Goal: Task Accomplishment & Management: Use online tool/utility

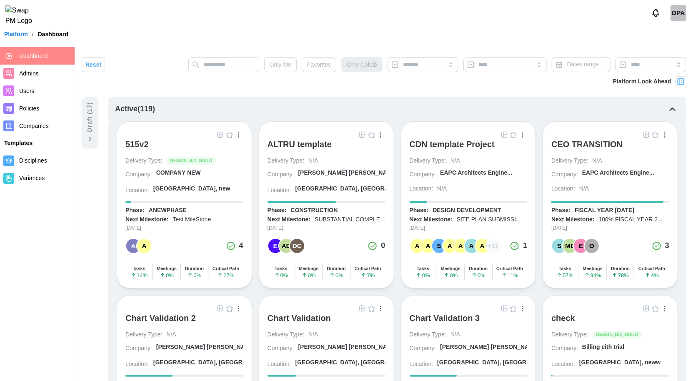
click at [306, 142] on div "ALTRU template" at bounding box center [300, 144] width 64 height 10
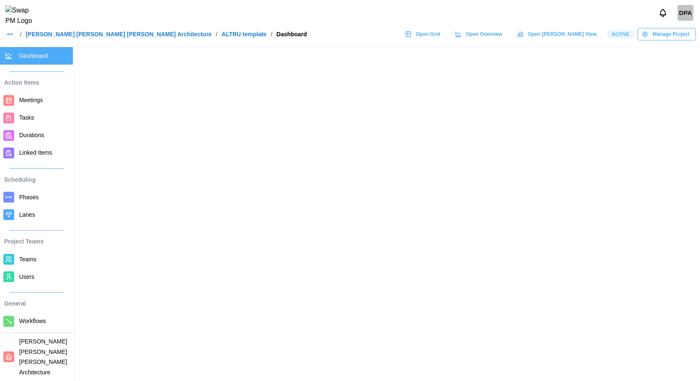
click at [36, 207] on link "Lanes" at bounding box center [36, 215] width 73 height 18
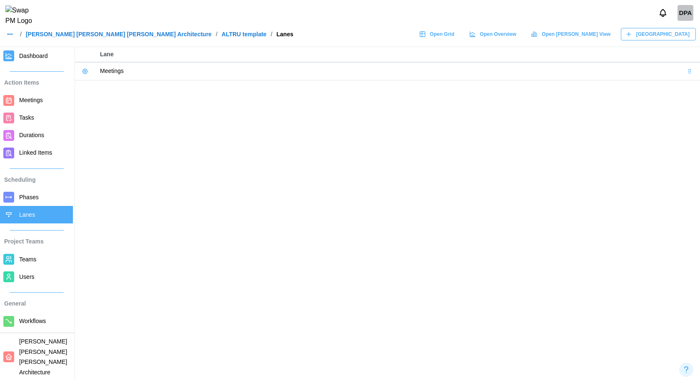
click at [679, 40] on span "New Lane" at bounding box center [663, 34] width 53 height 12
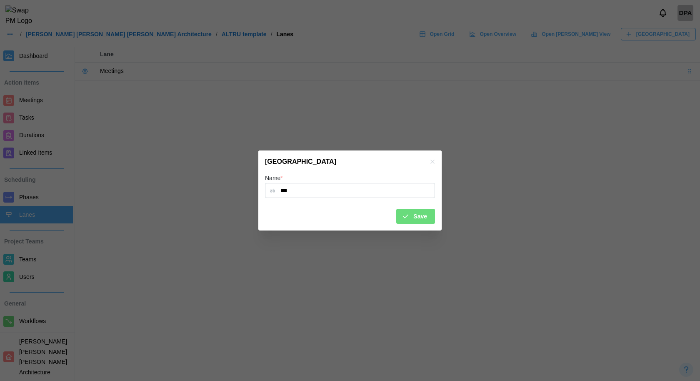
type input "***"
click at [427, 218] on span "Save" at bounding box center [421, 216] width 14 height 14
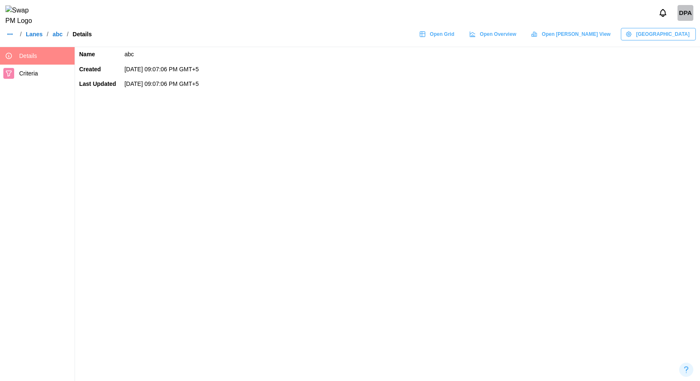
click at [40, 77] on span "Criteria" at bounding box center [45, 73] width 52 height 10
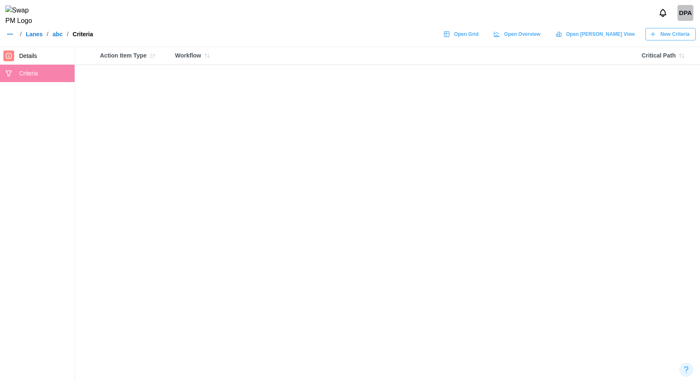
click at [479, 40] on span "Open Grid" at bounding box center [466, 34] width 25 height 12
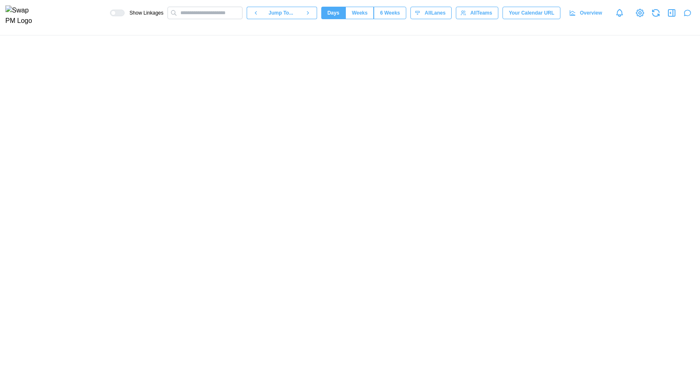
click at [478, 18] on span "All Teams" at bounding box center [482, 13] width 22 height 12
click at [477, 18] on span "All Teams" at bounding box center [482, 13] width 22 height 12
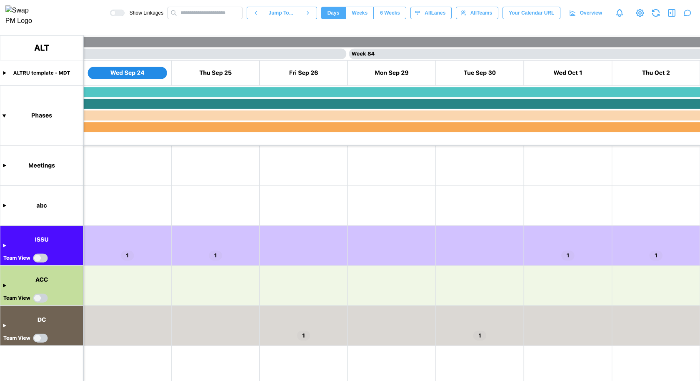
scroll to position [0, 36313]
click at [440, 17] on span "All Lanes" at bounding box center [435, 13] width 21 height 12
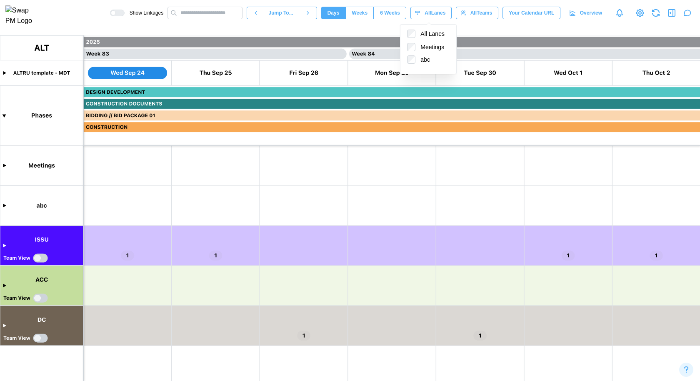
click at [440, 17] on span "All Lanes" at bounding box center [435, 13] width 21 height 12
click at [466, 17] on div "All Teams" at bounding box center [477, 13] width 32 height 12
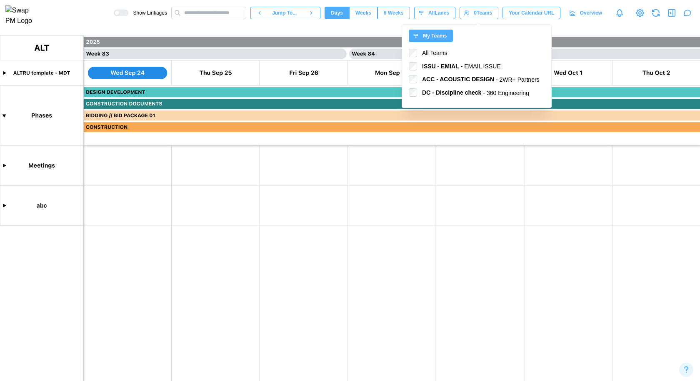
click at [443, 33] on span "My Teams" at bounding box center [435, 36] width 24 height 12
click at [416, 36] on icon "button" at bounding box center [416, 36] width 6 height 6
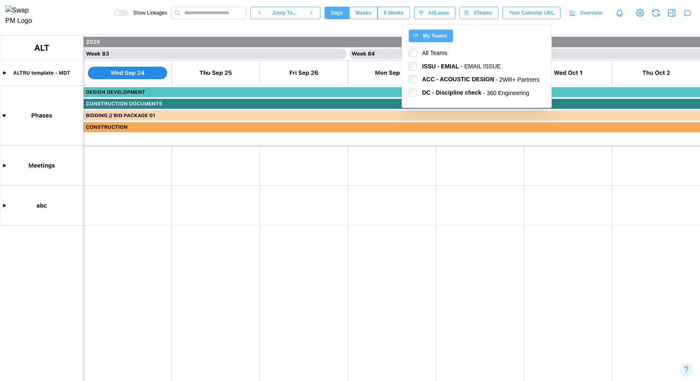
click at [416, 36] on icon "button" at bounding box center [416, 36] width 6 height 6
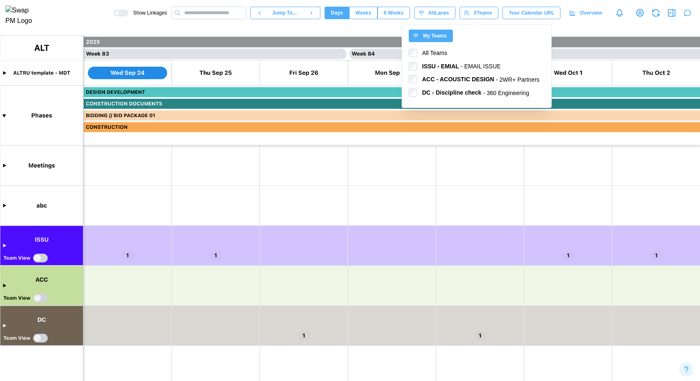
click at [436, 16] on span "All Lanes" at bounding box center [439, 13] width 21 height 12
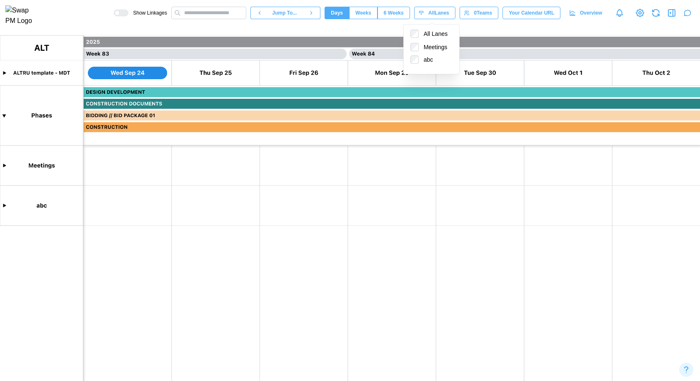
type textarea "*"
